Goal: Task Accomplishment & Management: Use online tool/utility

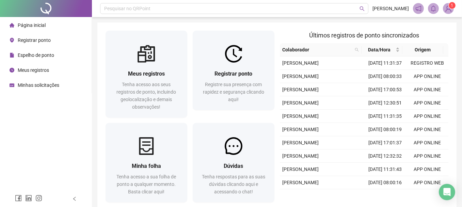
click at [34, 40] on span "Registrar ponto" at bounding box center [34, 39] width 33 height 5
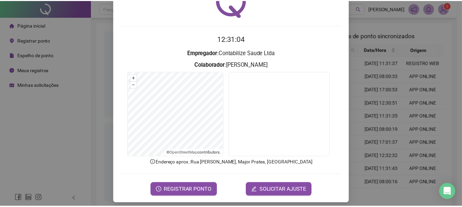
scroll to position [43, 0]
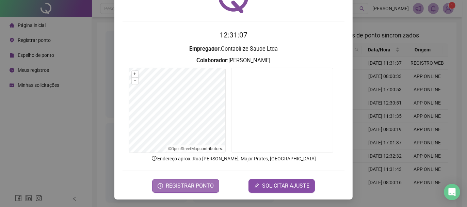
click at [185, 184] on span "REGISTRAR PONTO" at bounding box center [190, 186] width 48 height 8
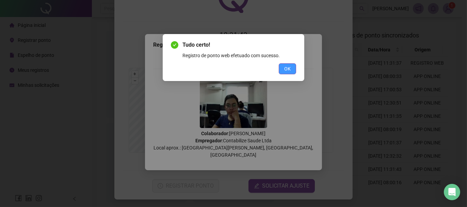
click at [294, 68] on button "OK" at bounding box center [287, 68] width 17 height 11
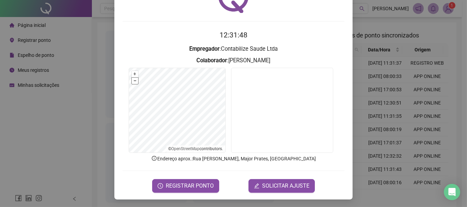
click at [133, 81] on button "–" at bounding box center [135, 81] width 6 height 6
